Goal: Task Accomplishment & Management: Manage account settings

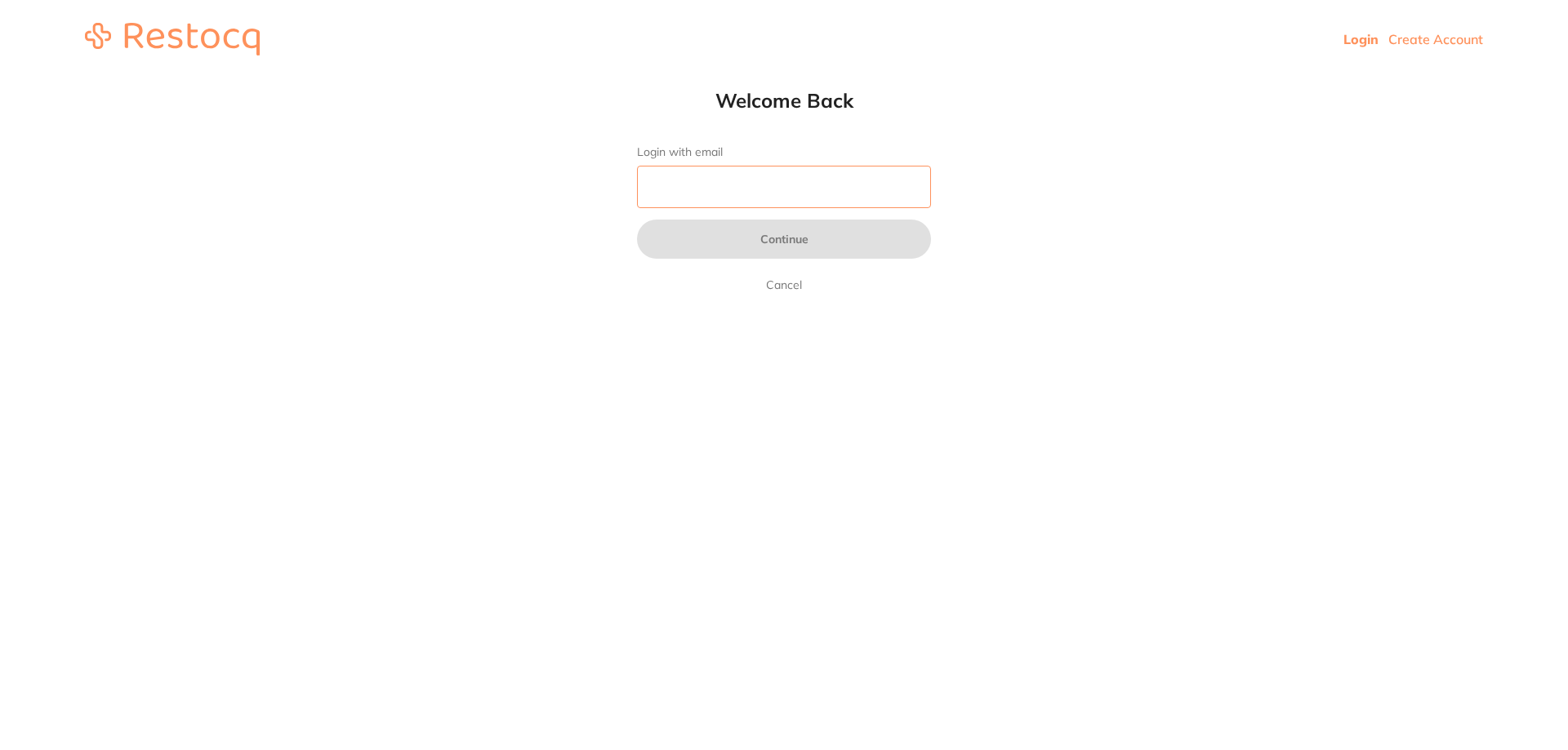
click at [667, 190] on input "Login with email" at bounding box center [784, 187] width 294 height 42
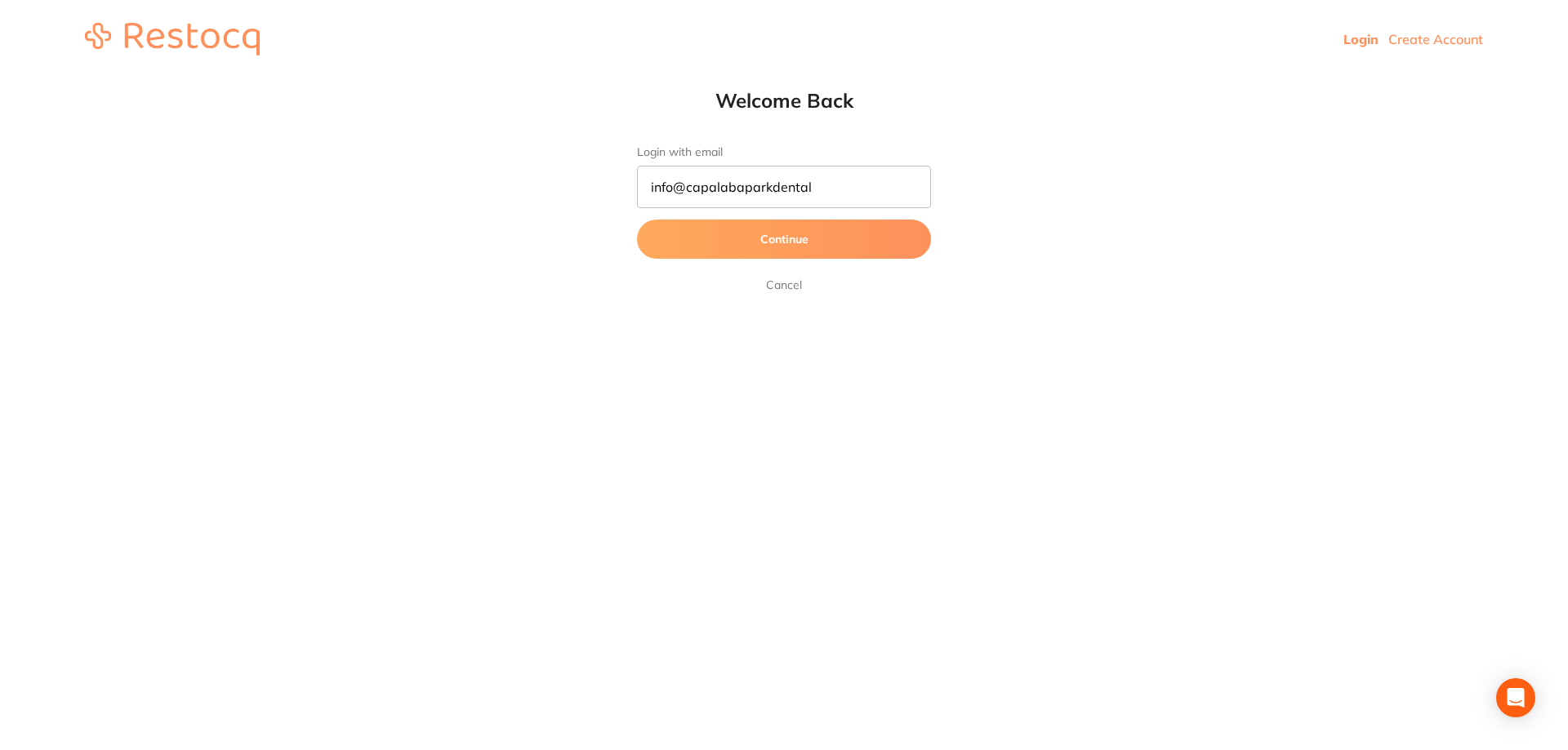
click at [719, 246] on button "Continue" at bounding box center [784, 239] width 294 height 39
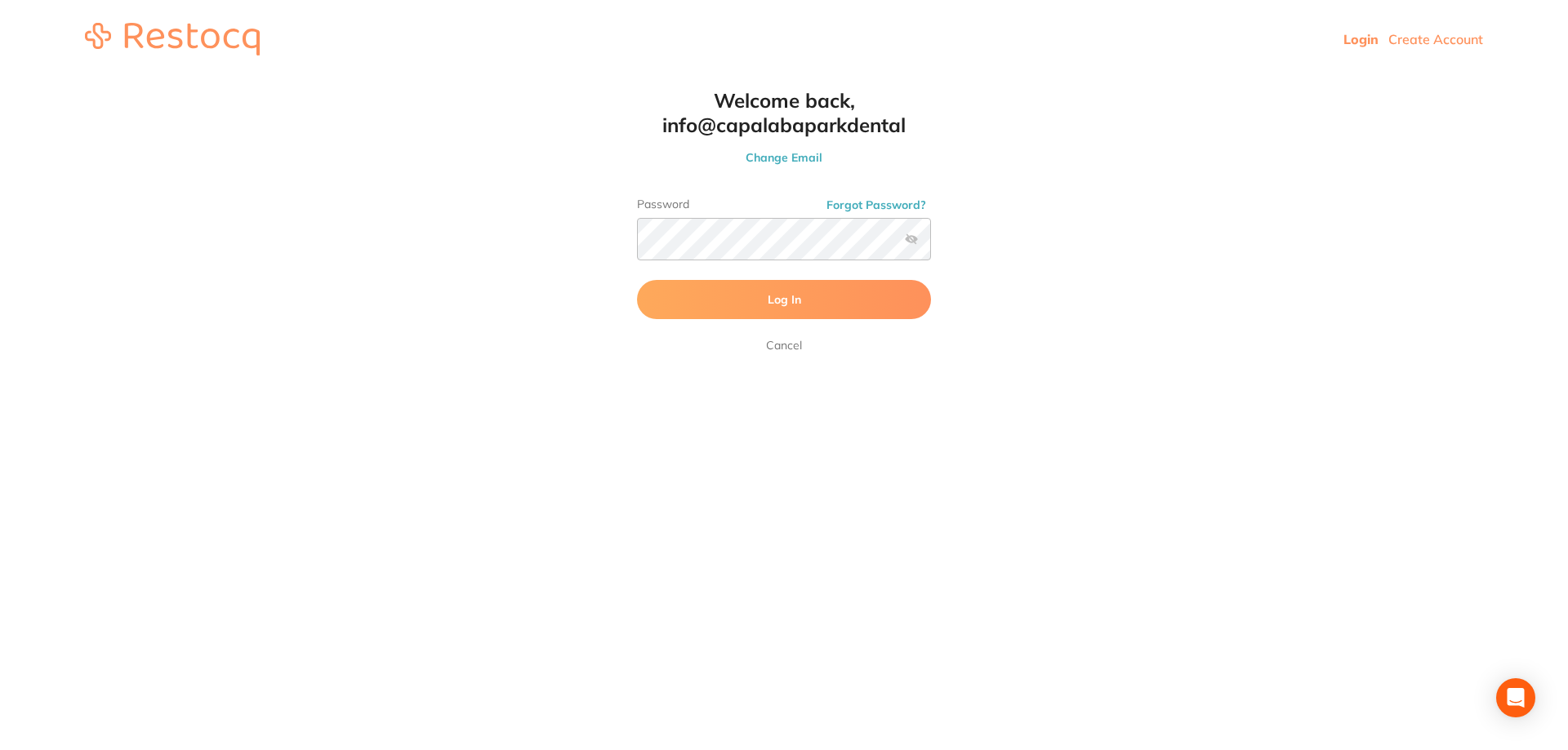
click at [708, 302] on button "Log In" at bounding box center [784, 300] width 294 height 39
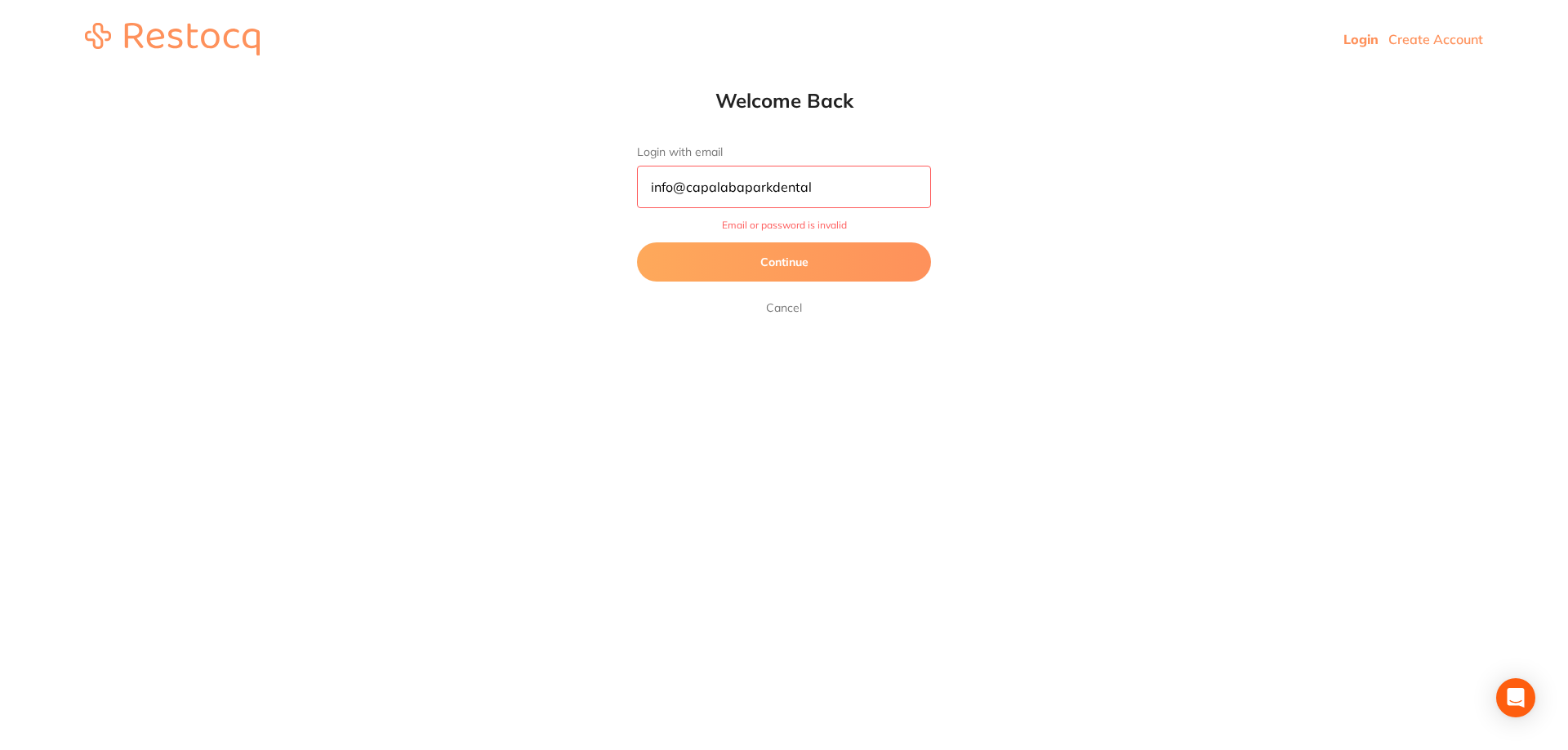
click at [816, 190] on input "info@capalabaparkdental" at bounding box center [784, 187] width 294 height 42
type input "[EMAIL_ADDRESS][DOMAIN_NAME]"
click at [762, 259] on button "Continue" at bounding box center [784, 262] width 294 height 39
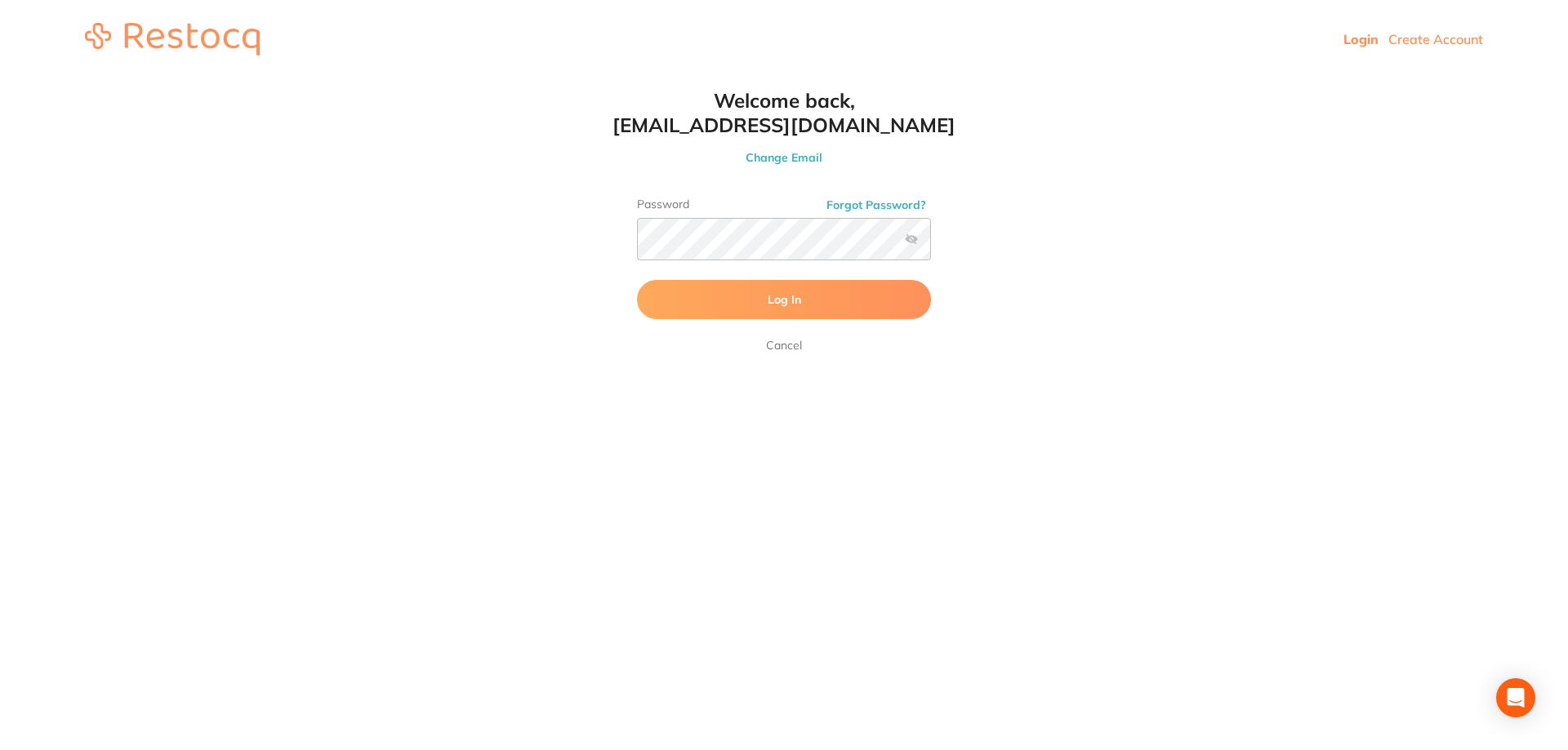
click at [763, 297] on button "Log In" at bounding box center [784, 300] width 294 height 39
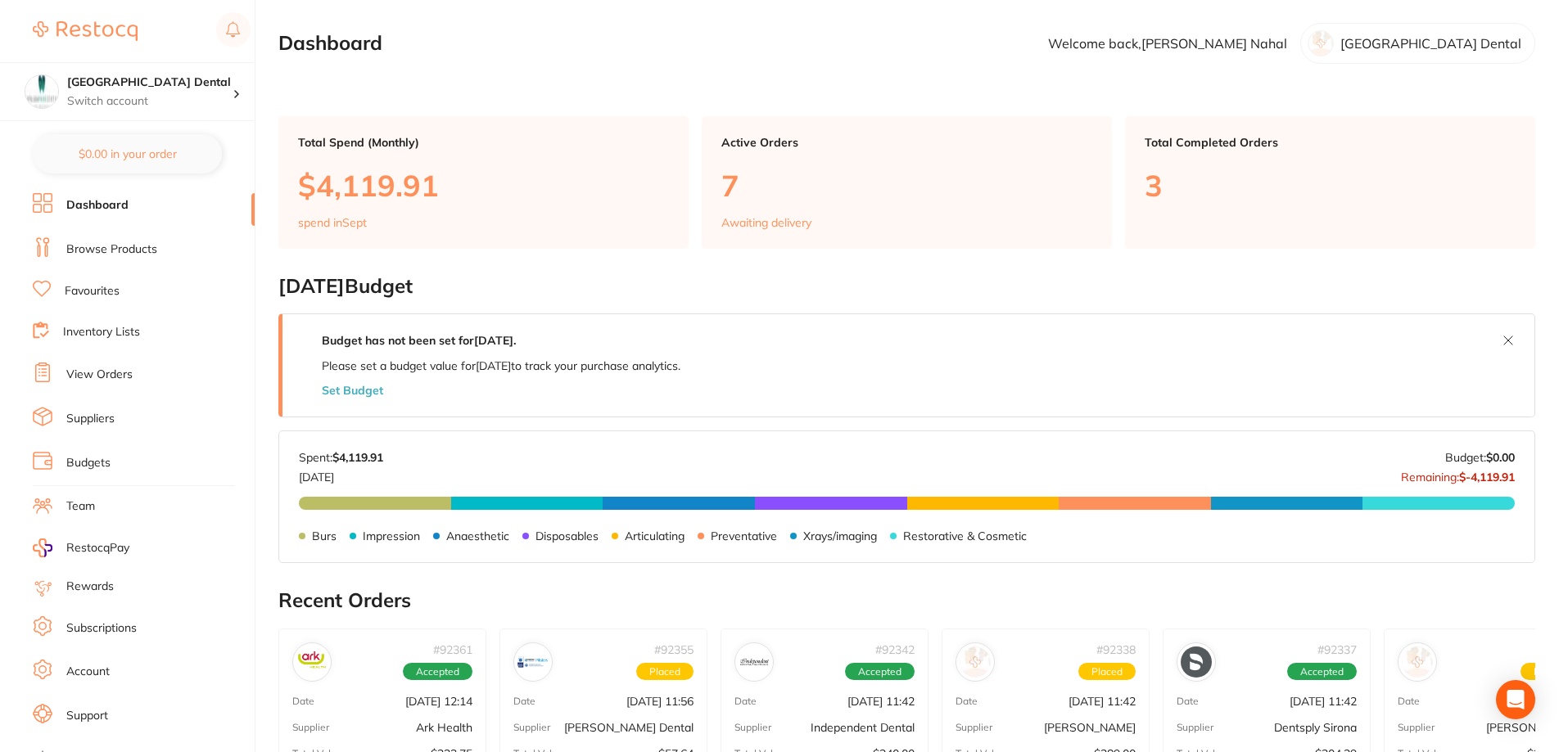
click at [112, 630] on link "Subscriptions" at bounding box center [102, 628] width 70 height 16
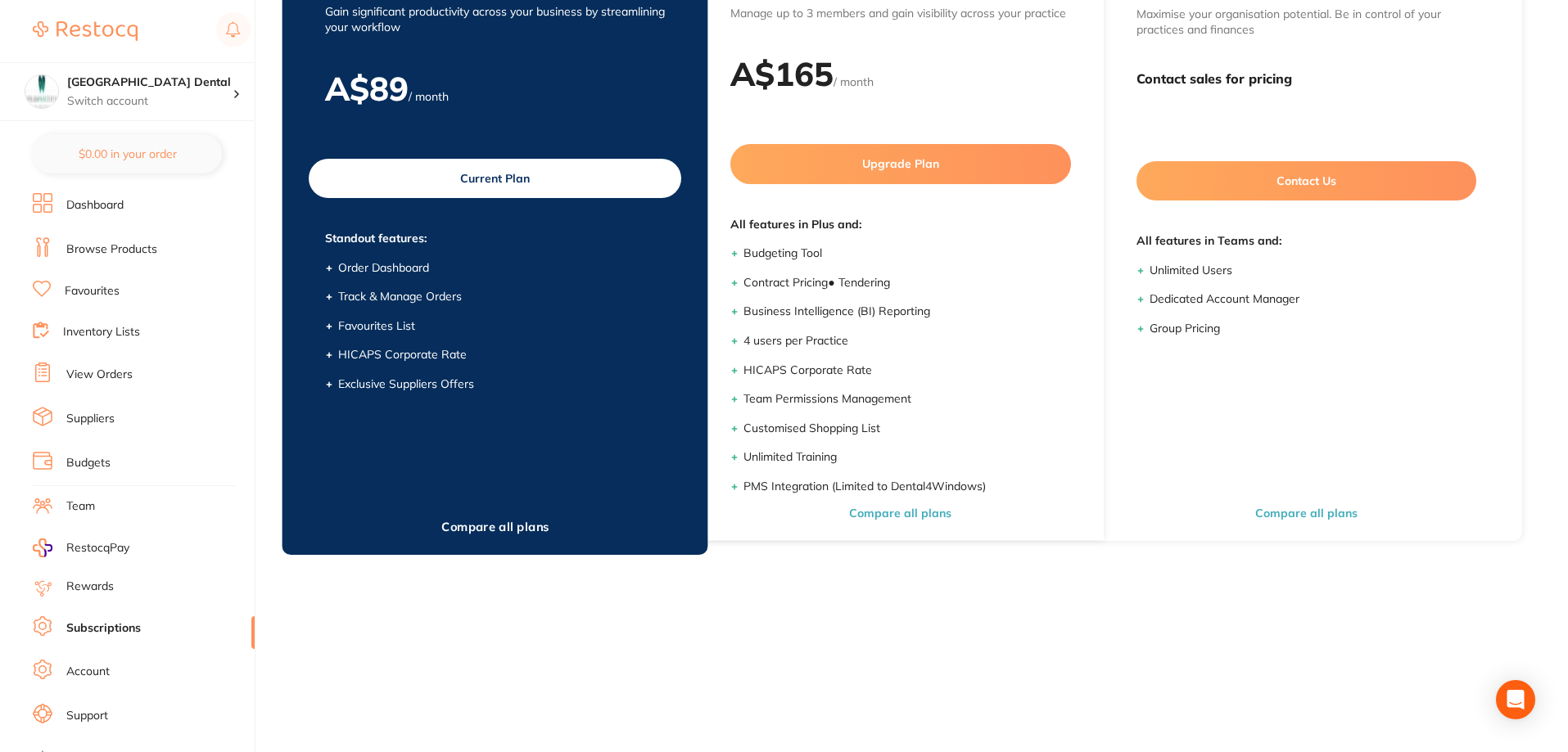
scroll to position [220, 0]
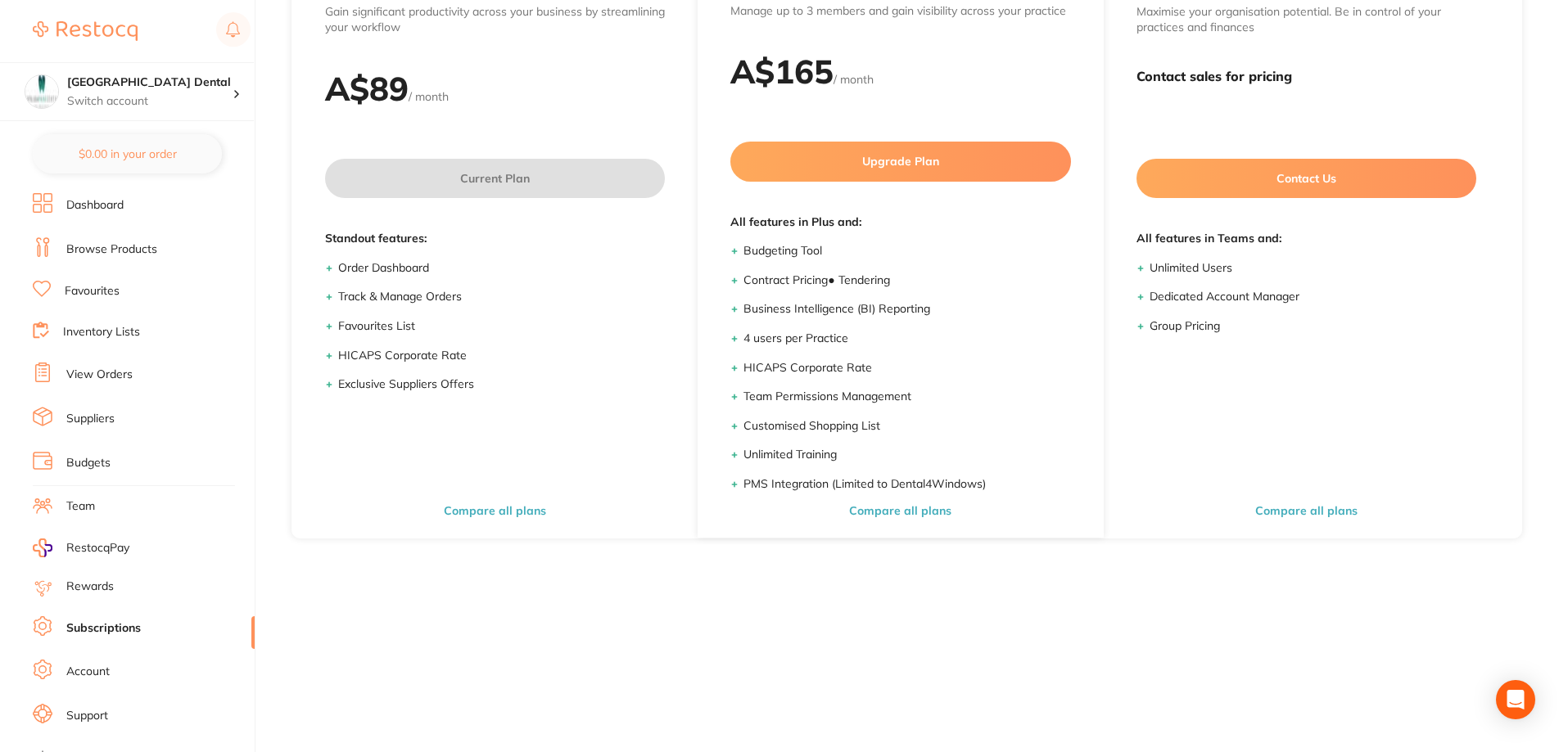
click at [111, 676] on li "Account" at bounding box center [143, 672] width 222 height 25
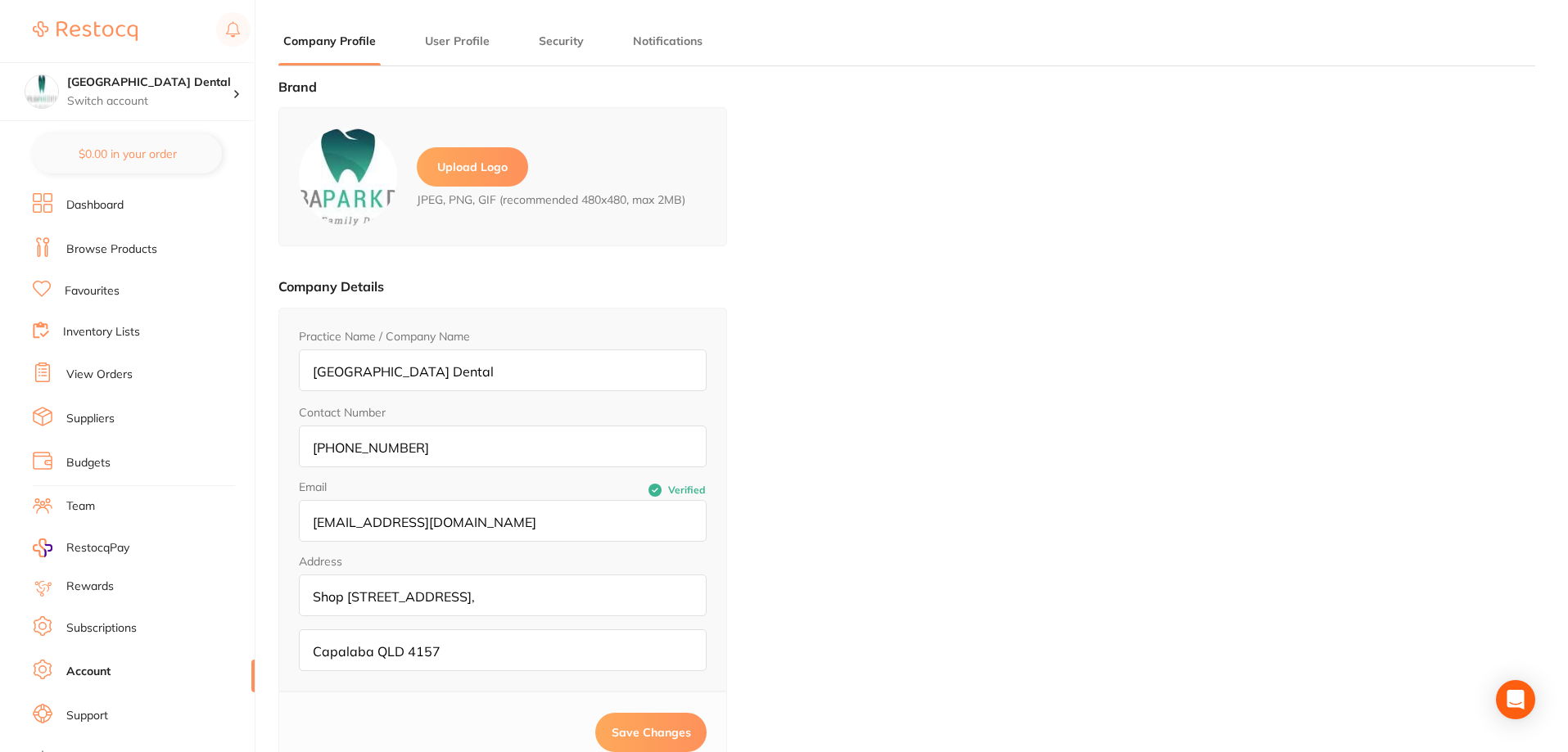
type input "[PERSON_NAME]"
type input "Nahal"
type input "[EMAIL_ADDRESS][DOMAIN_NAME]"
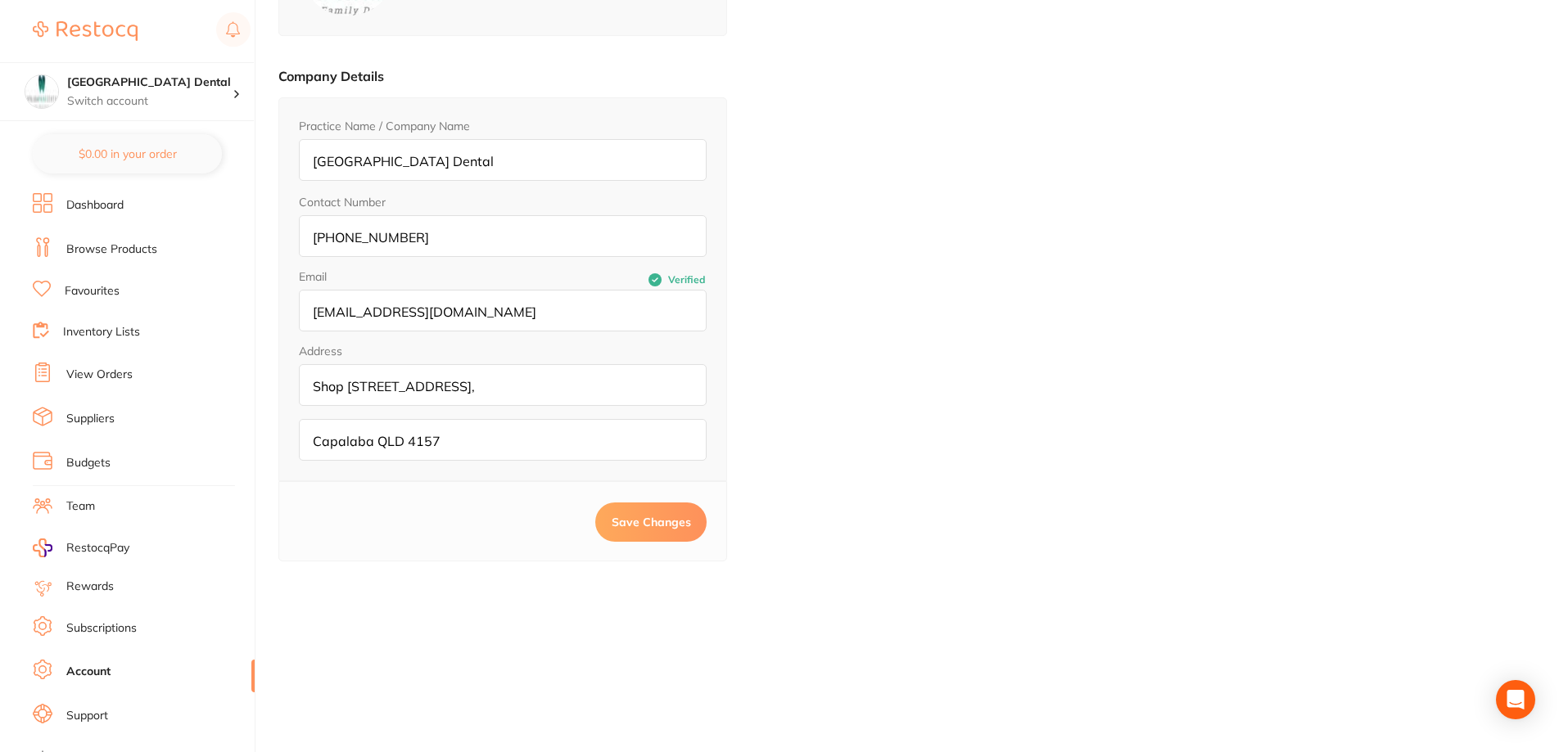
scroll to position [220, 0]
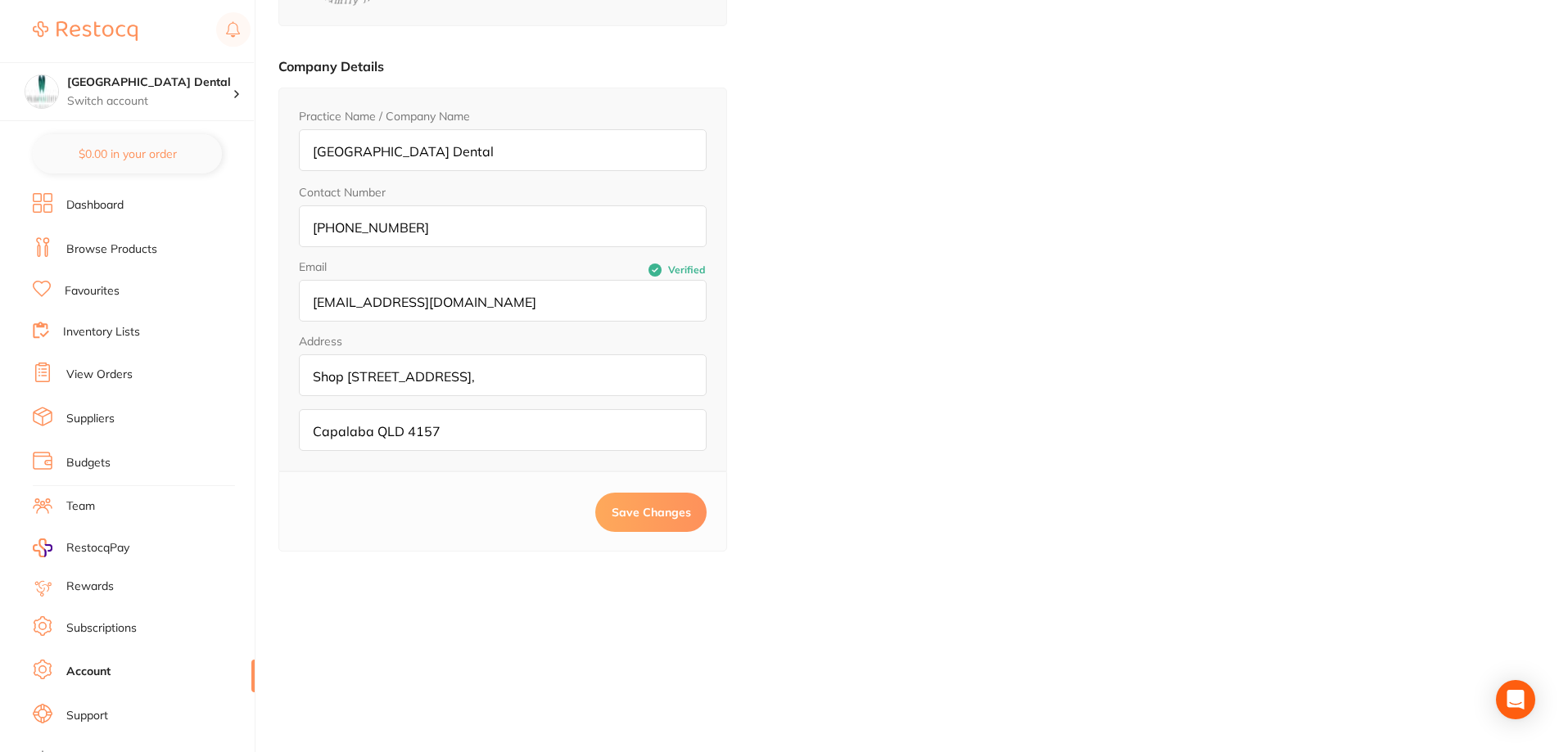
click at [106, 622] on link "Subscriptions" at bounding box center [102, 628] width 70 height 16
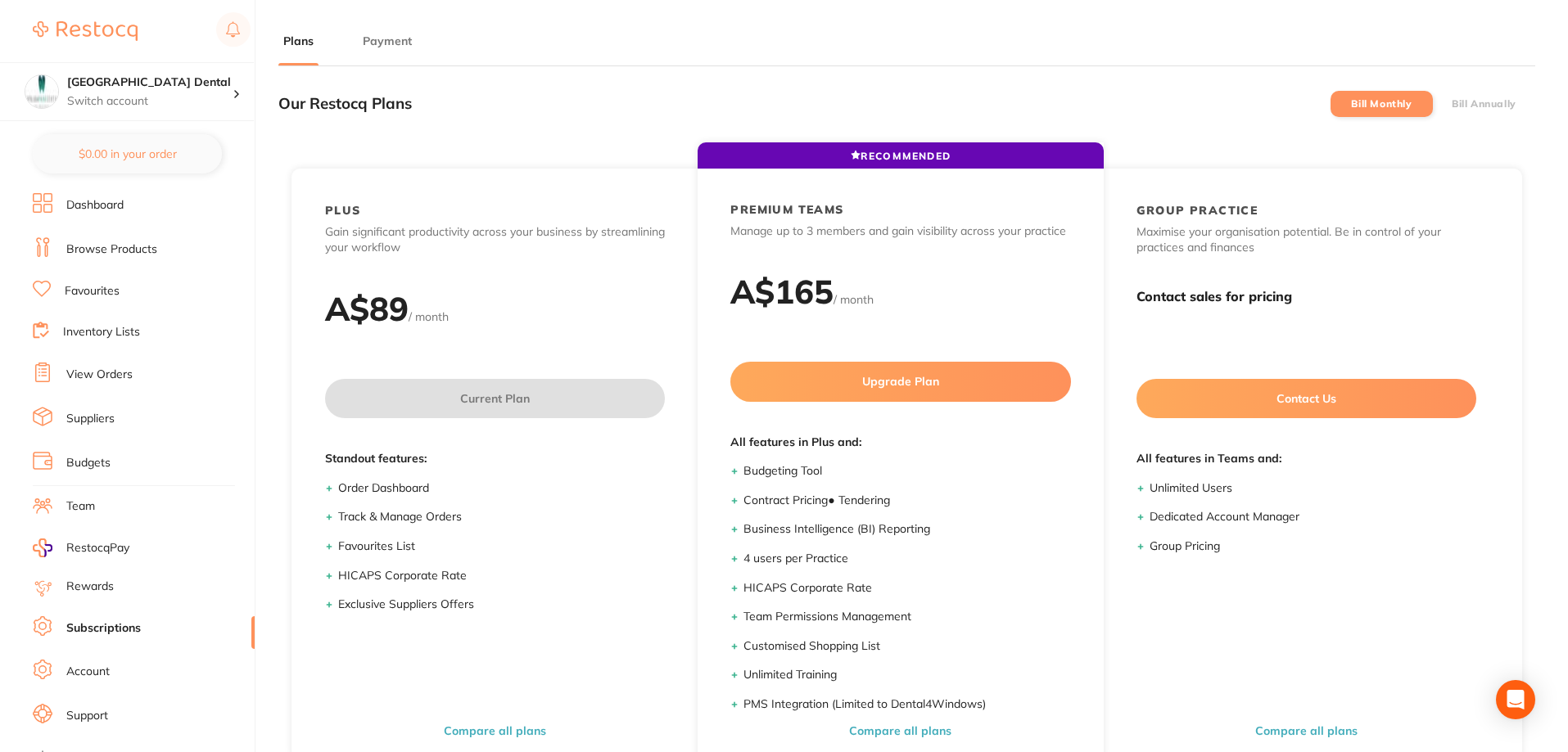
click at [391, 31] on main "Plans Payment Our Restocq Plans Bill Monthly Bill Annually RECOMMENDED PLUS Gai…" at bounding box center [923, 486] width 1289 height 972
click at [385, 43] on button "Payment" at bounding box center [387, 41] width 59 height 16
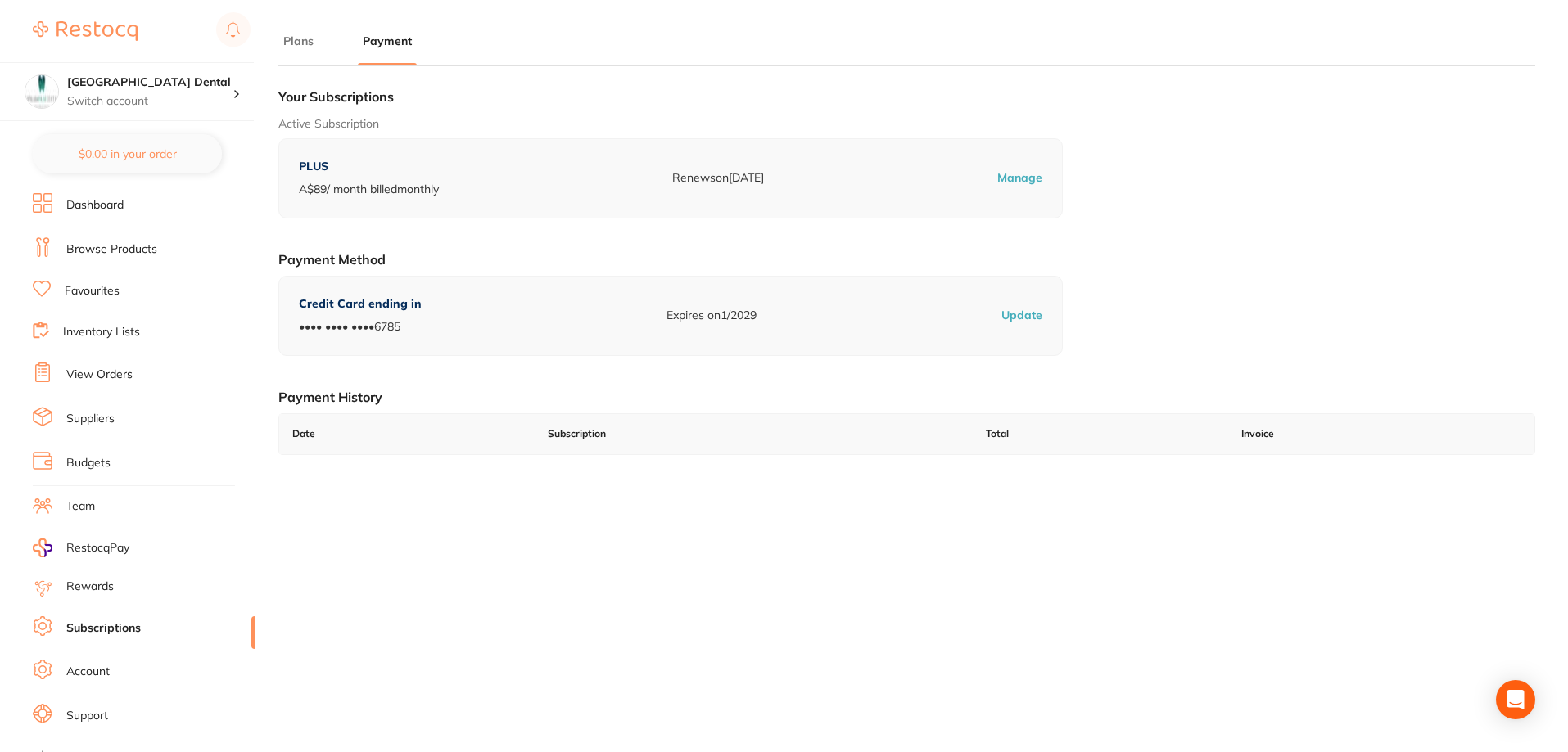
click at [1014, 170] on p "Manage" at bounding box center [1019, 179] width 45 height 16
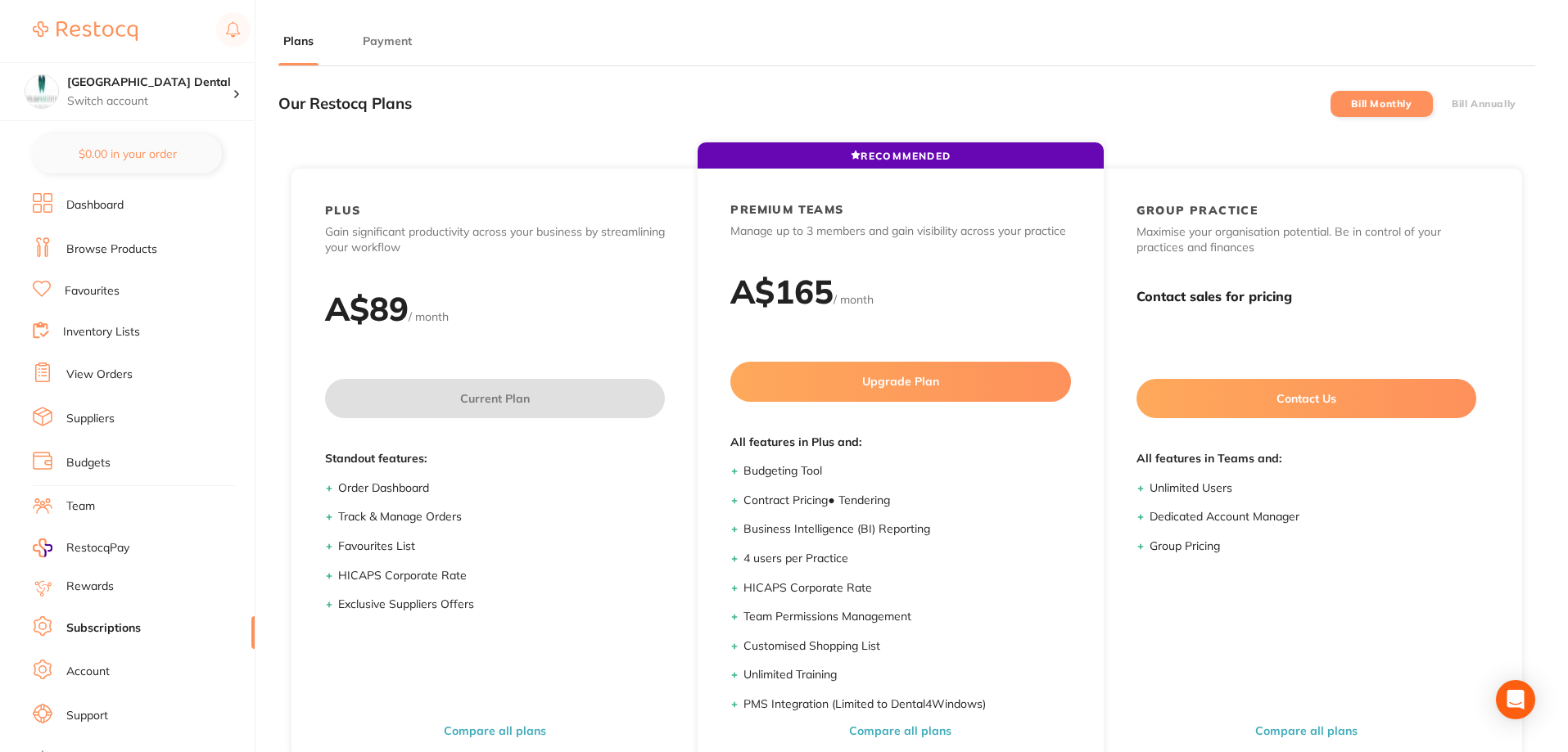
click at [383, 44] on button "Payment" at bounding box center [387, 41] width 59 height 16
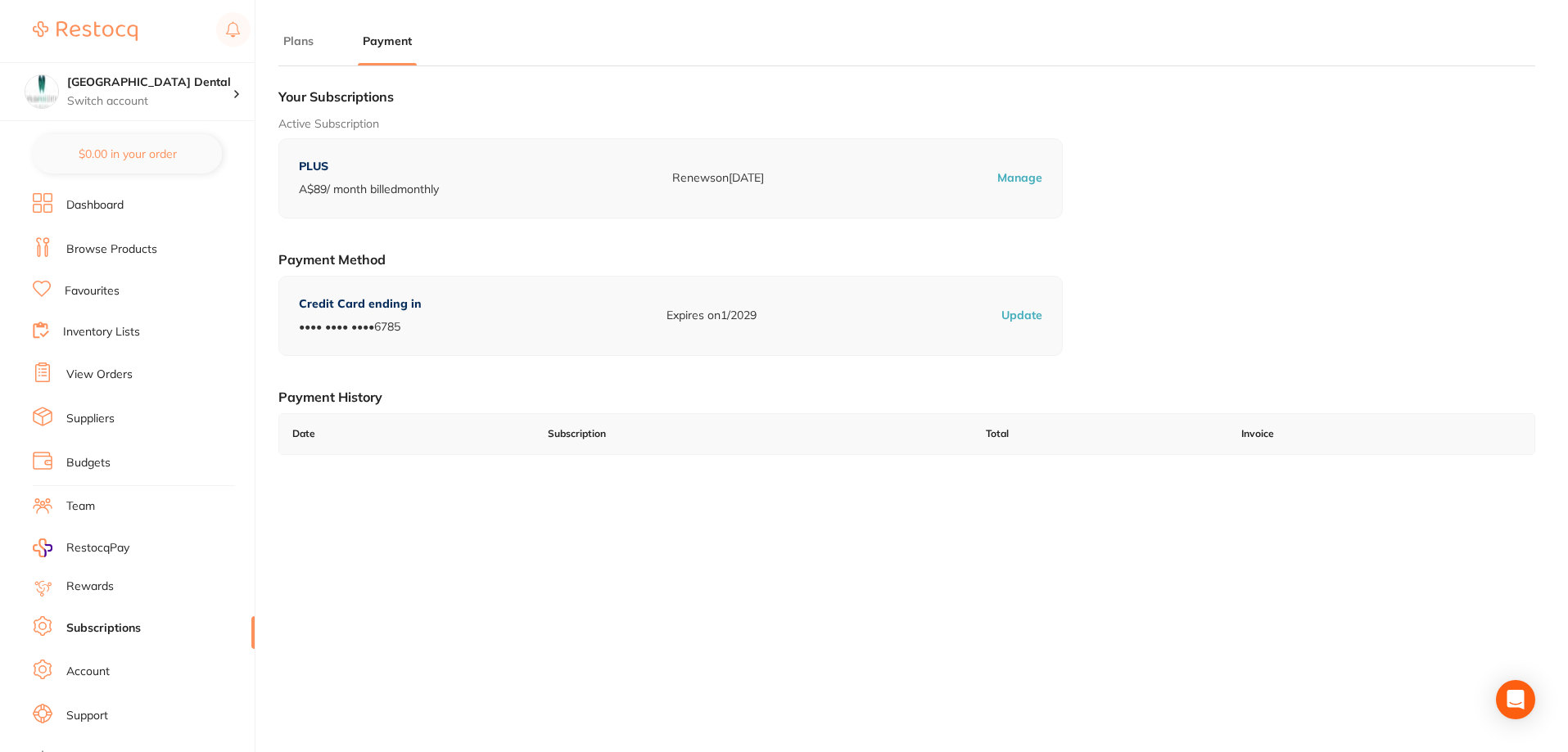
click at [1021, 315] on p "Update" at bounding box center [1021, 316] width 41 height 16
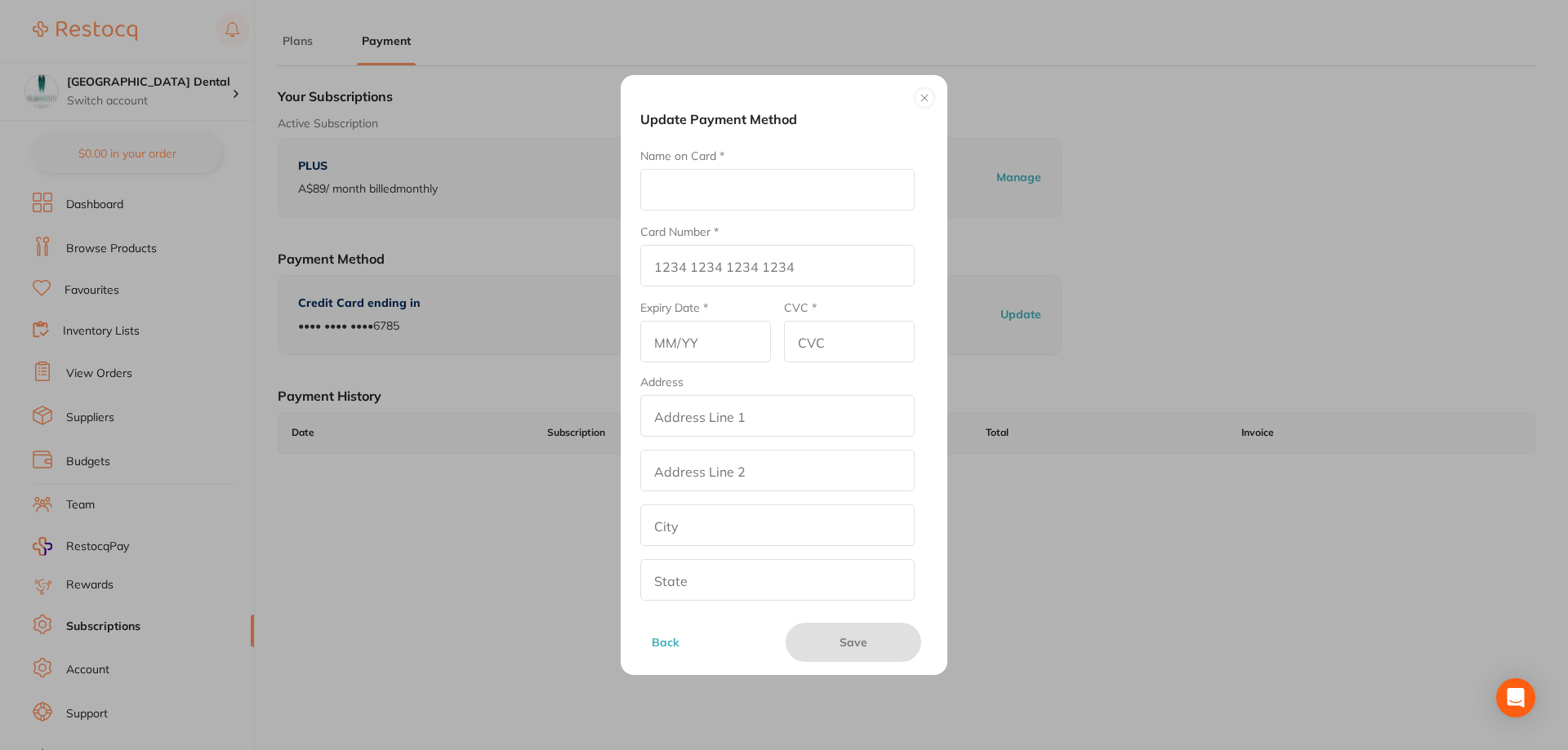
click at [925, 104] on button at bounding box center [925, 98] width 20 height 20
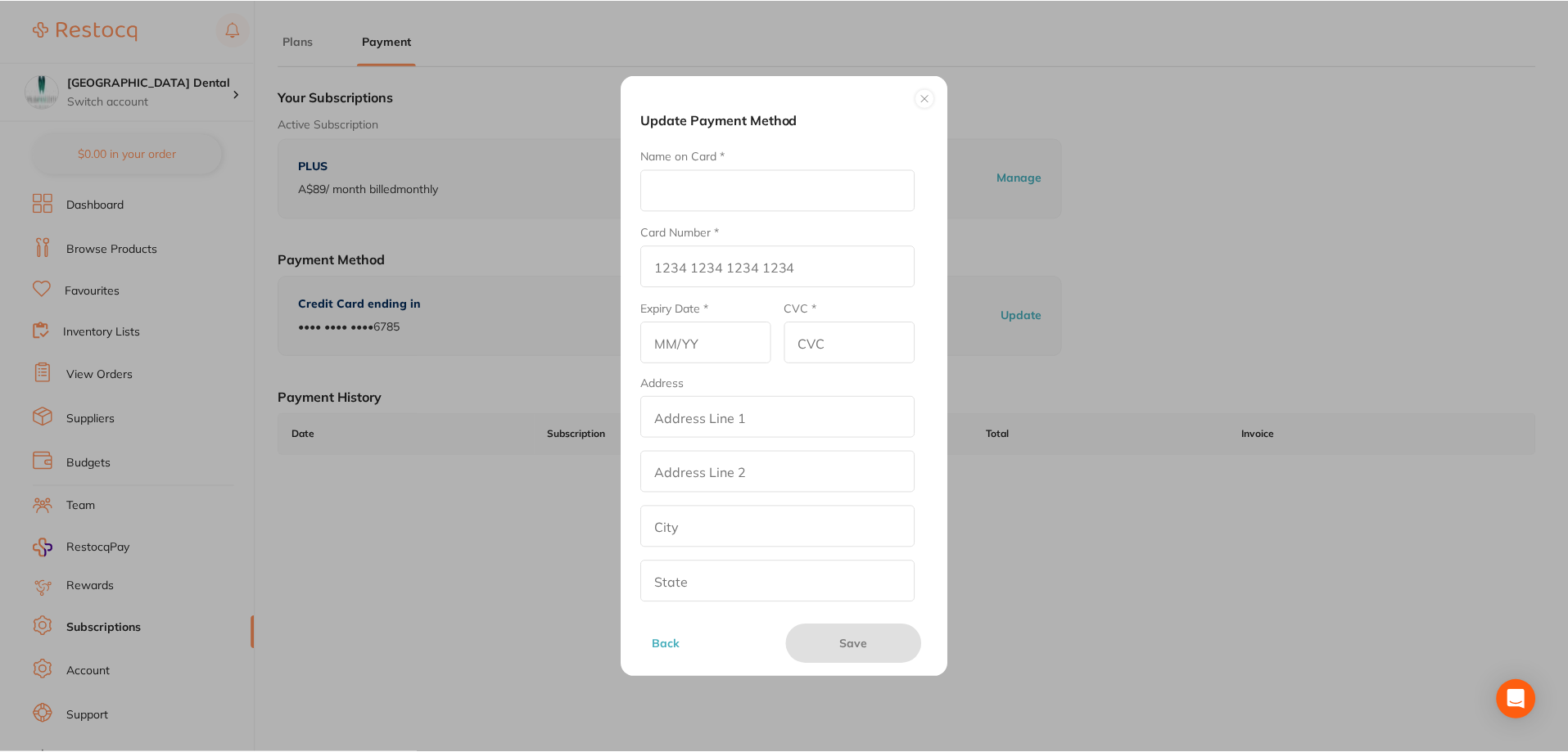
scroll to position [1, 0]
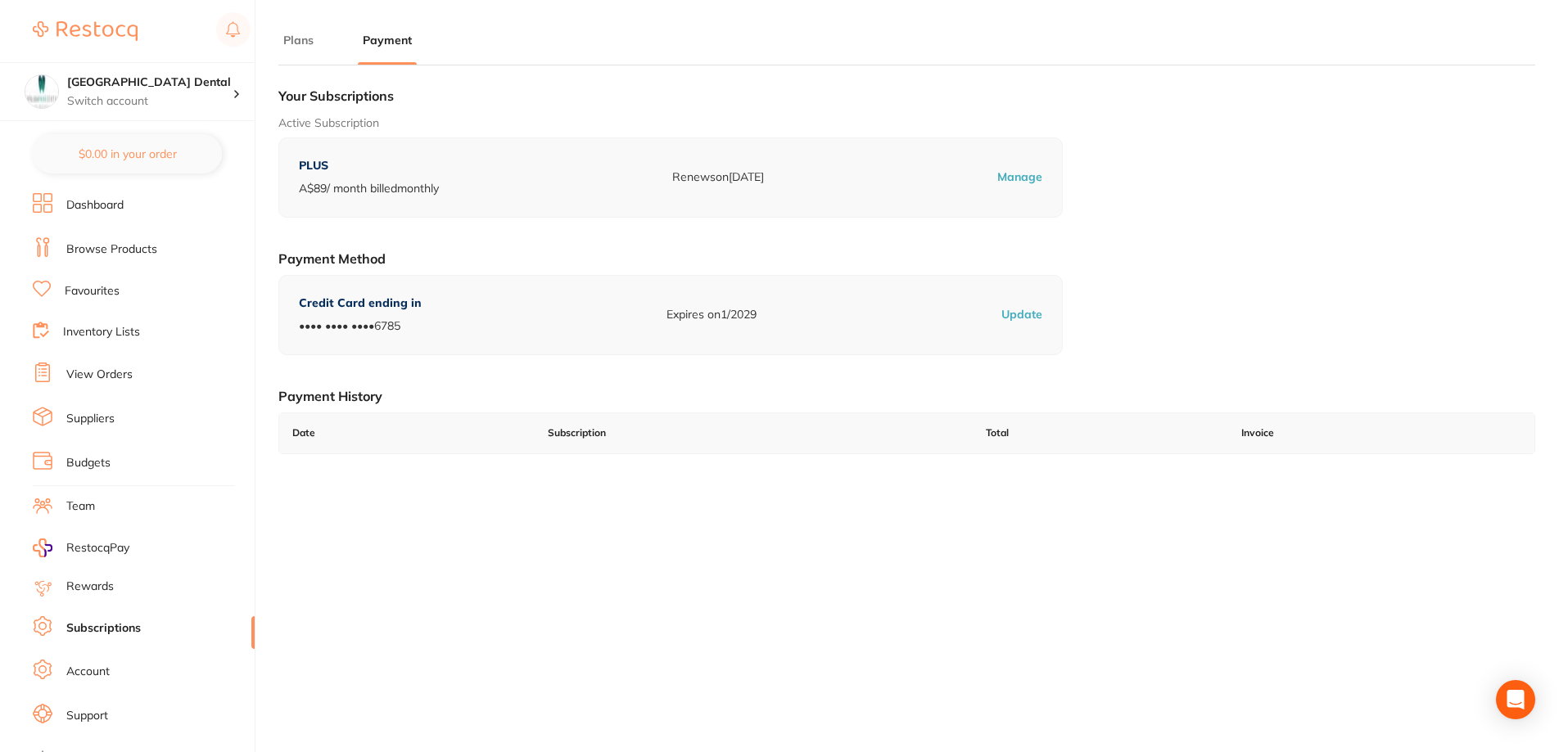
click at [439, 316] on div "Credit Card ending in •••• •••• •••• 6785 Expires on 1/2029 Update" at bounding box center [670, 315] width 784 height 79
click at [399, 307] on p "Credit Card ending in" at bounding box center [361, 304] width 123 height 16
click at [94, 665] on link "Account" at bounding box center [88, 672] width 43 height 16
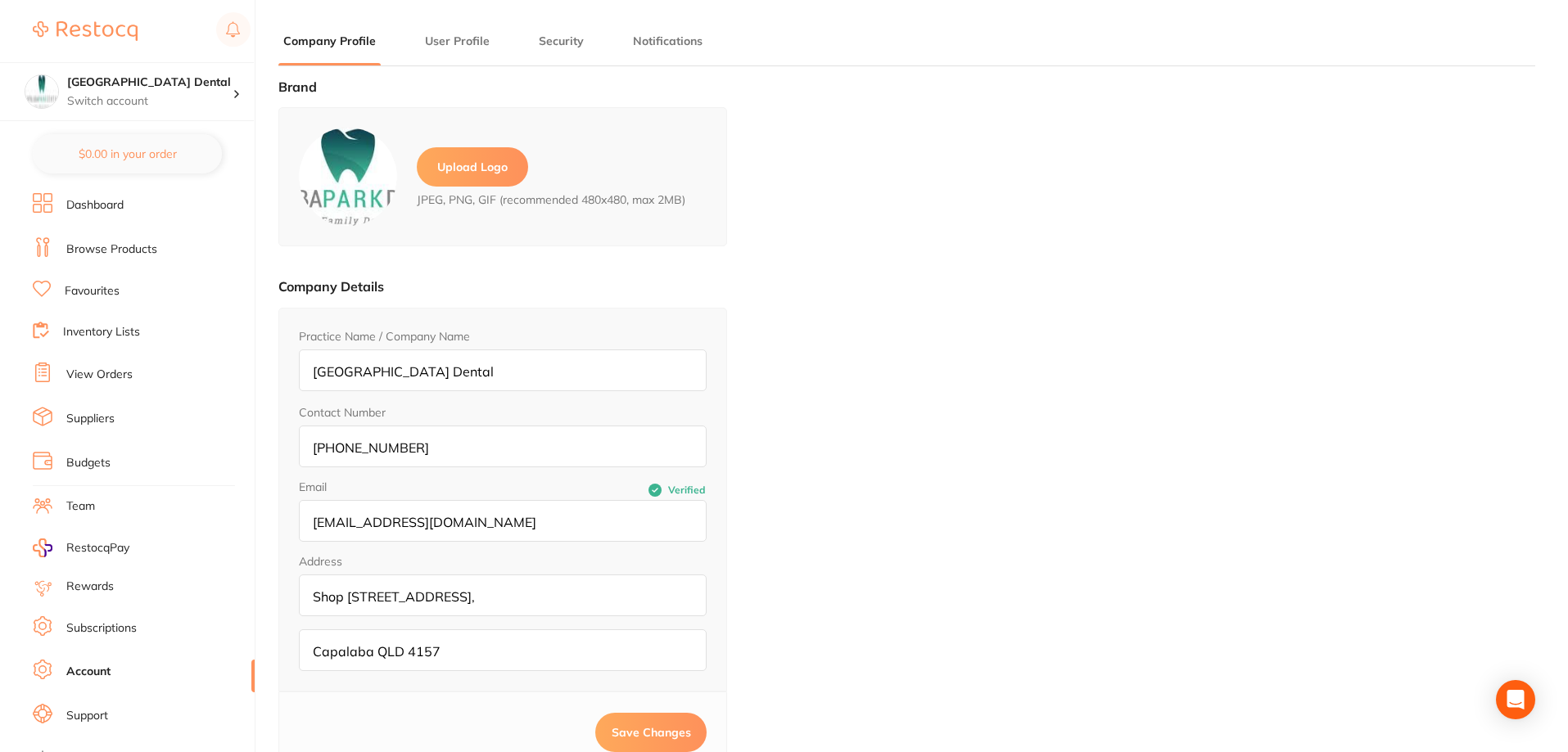
type input "[PERSON_NAME]"
type input "Nahal"
type input "[EMAIL_ADDRESS][DOMAIN_NAME]"
click at [110, 627] on link "Subscriptions" at bounding box center [102, 628] width 70 height 16
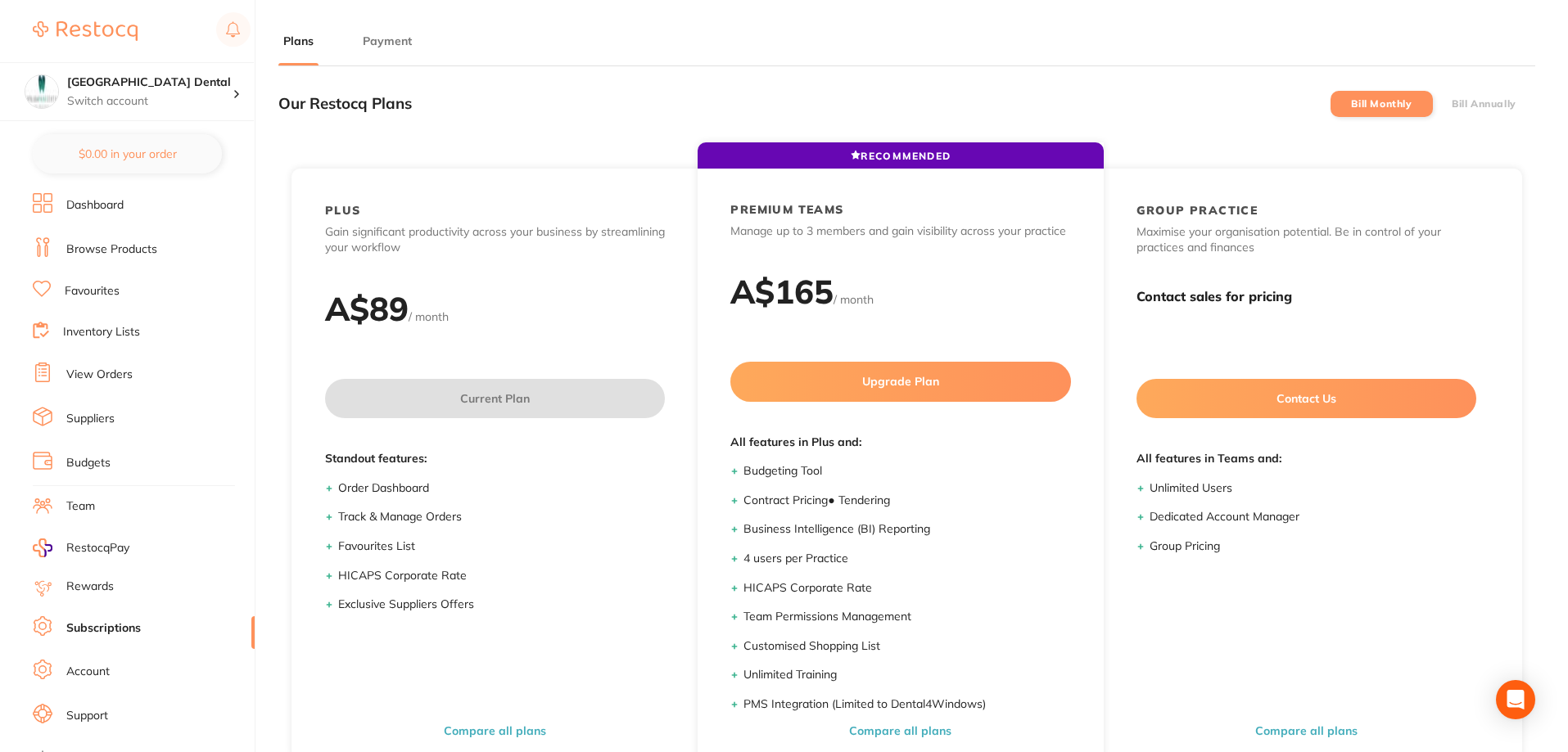
click at [396, 43] on button "Payment" at bounding box center [387, 41] width 59 height 16
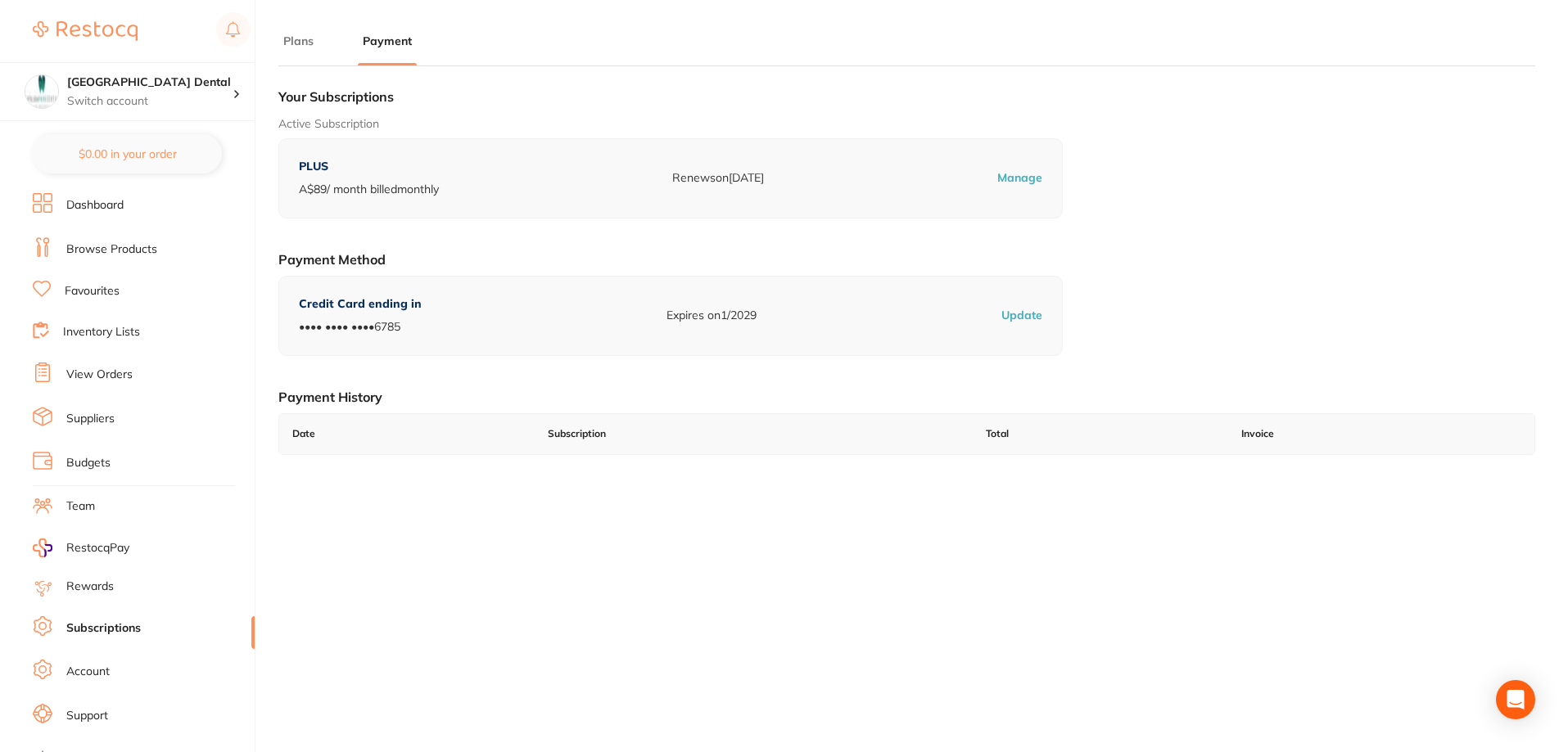
click at [1016, 178] on p "Manage" at bounding box center [1019, 179] width 45 height 16
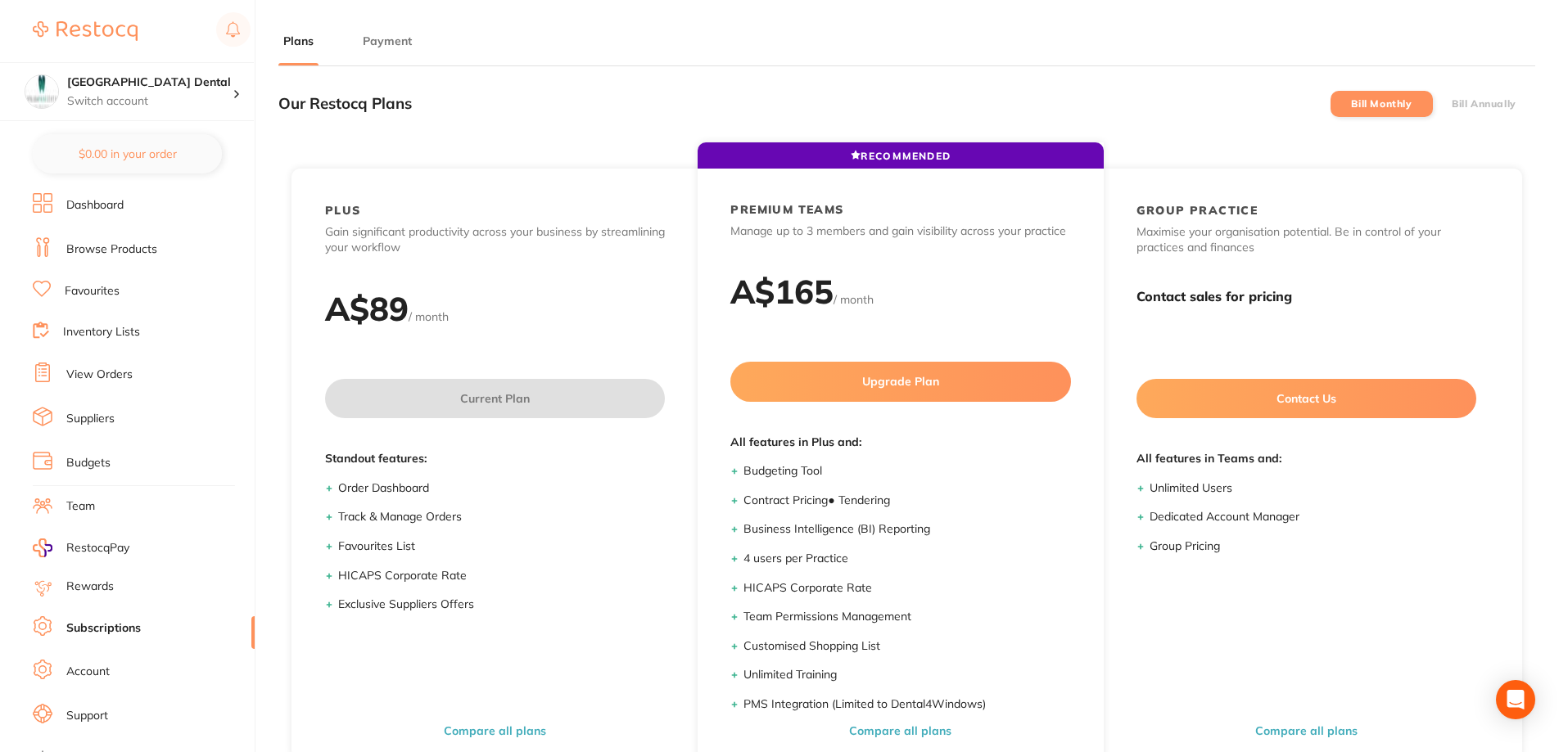
click at [1393, 108] on label "Bill Monthly" at bounding box center [1381, 104] width 61 height 11
click at [1351, 104] on input "Bill Monthly" at bounding box center [1351, 104] width 0 height 0
click at [396, 42] on button "Payment" at bounding box center [387, 41] width 59 height 16
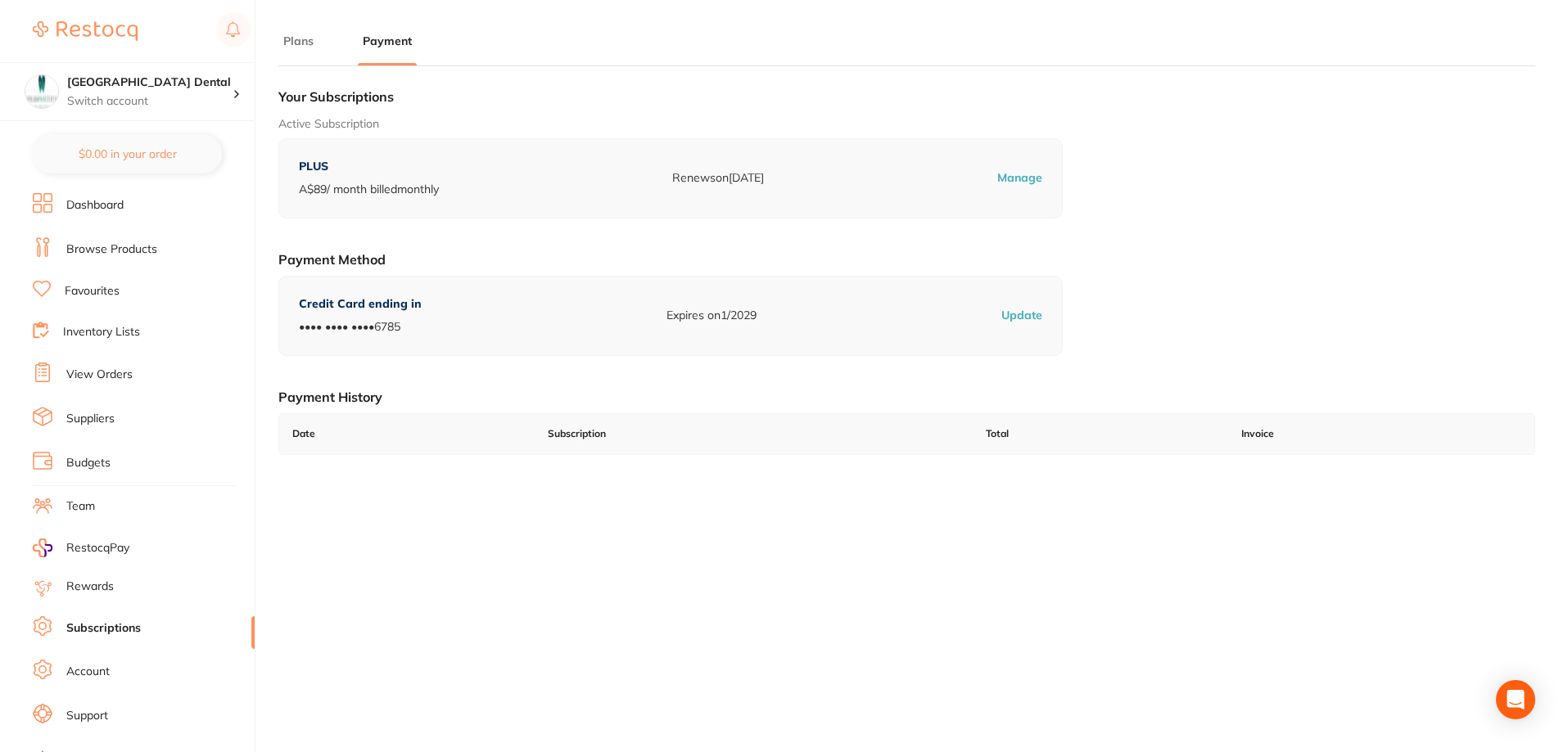
click at [404, 331] on p "•••• •••• •••• 6785" at bounding box center [361, 328] width 123 height 16
drag, startPoint x: 404, startPoint y: 331, endPoint x: 352, endPoint y: 331, distance: 52.0
click at [352, 331] on p "•••• •••• •••• 6785" at bounding box center [361, 328] width 123 height 16
click at [1014, 313] on p "Update" at bounding box center [1021, 316] width 41 height 16
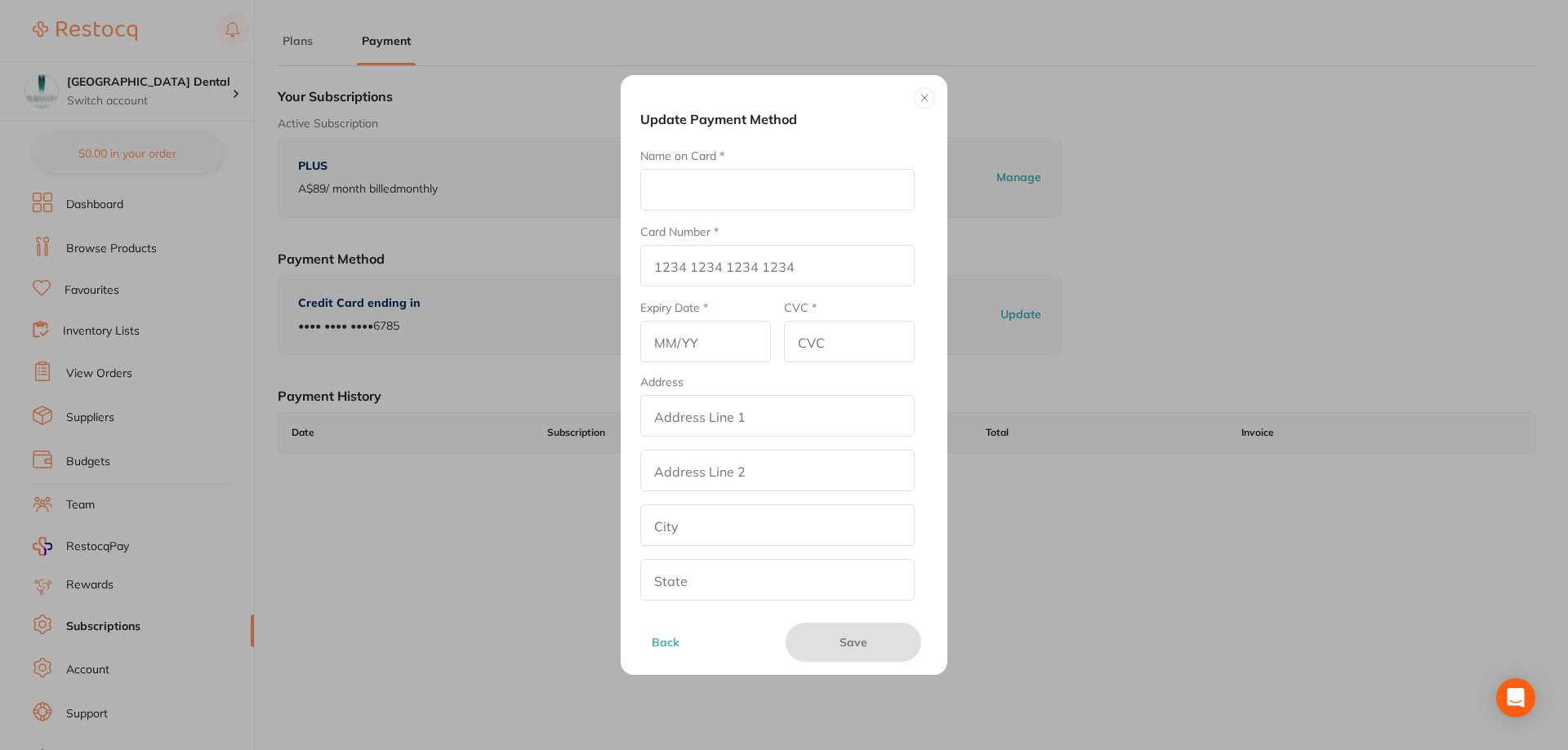
click at [662, 642] on button "Back" at bounding box center [710, 642] width 126 height 39
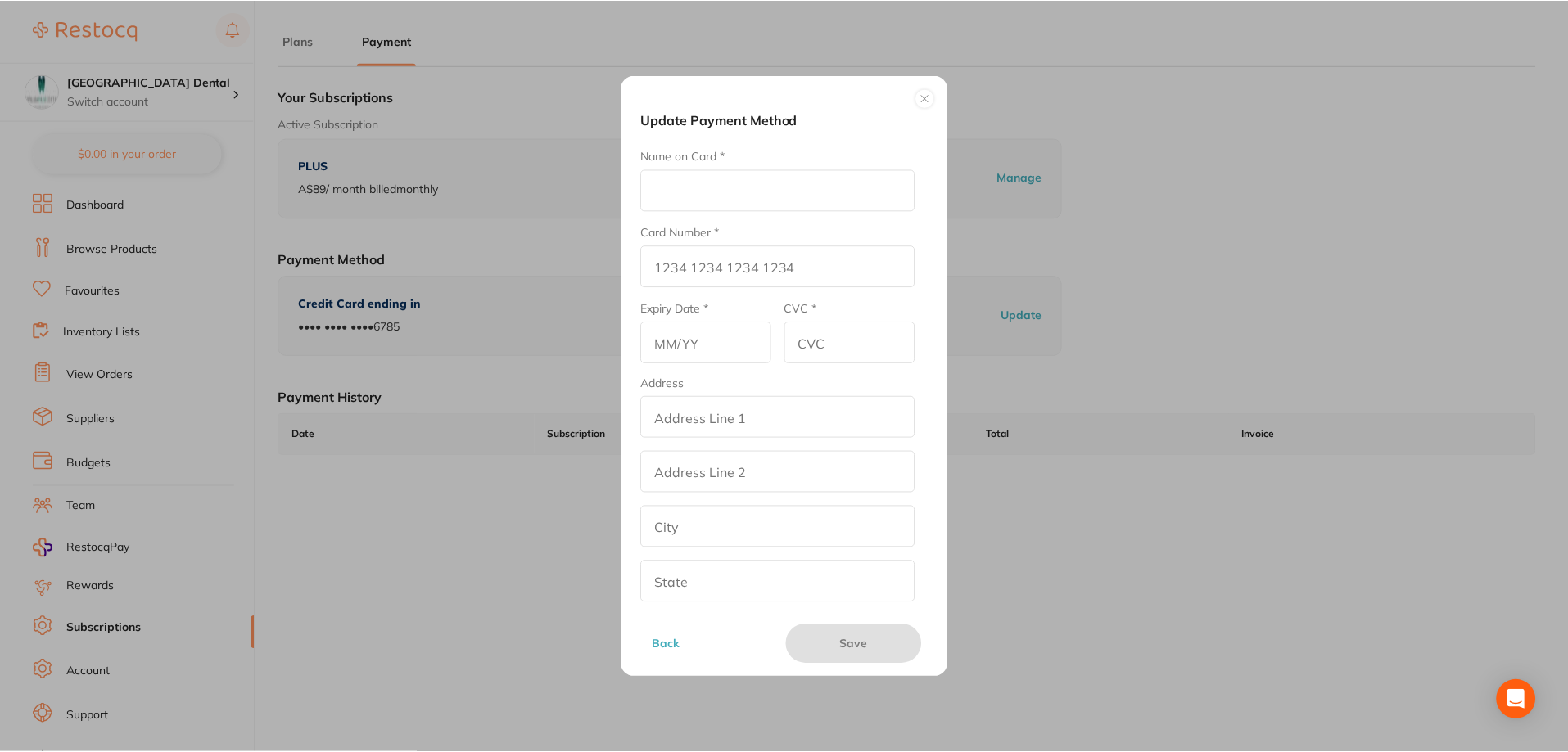
scroll to position [2, 0]
